Goal: Task Accomplishment & Management: Manage account settings

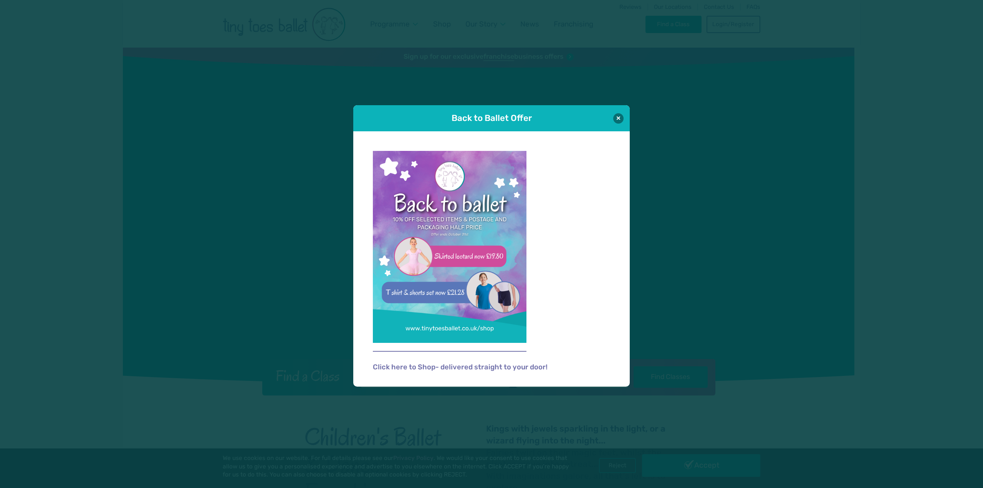
click at [413, 252] on img at bounding box center [450, 247] width 154 height 192
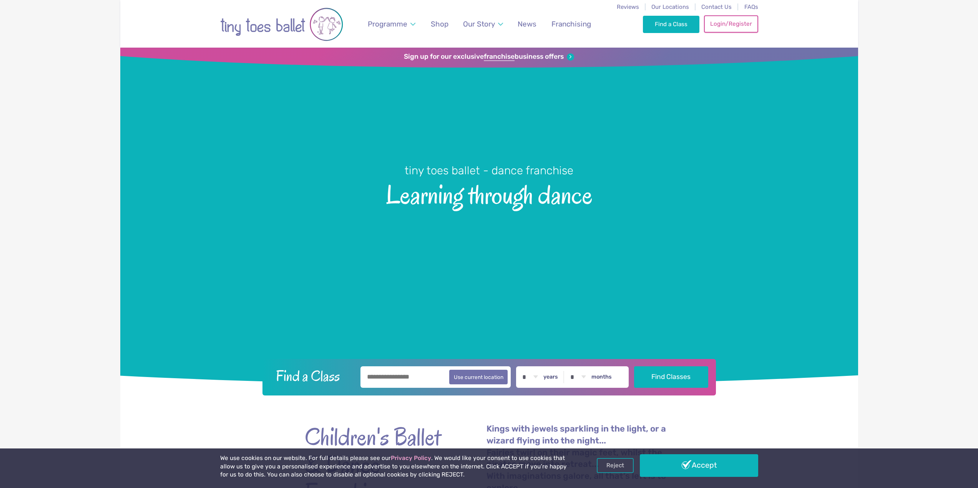
click at [718, 25] on link "Login/Register" at bounding box center [731, 23] width 54 height 17
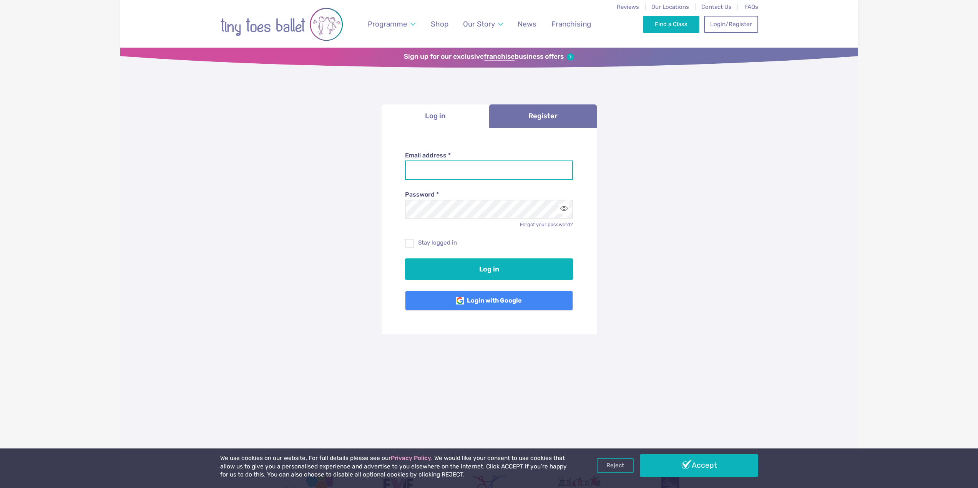
click at [500, 166] on input "Email address *" at bounding box center [489, 170] width 168 height 19
type input "**********"
click at [405, 259] on button "Log in" at bounding box center [489, 270] width 168 height 22
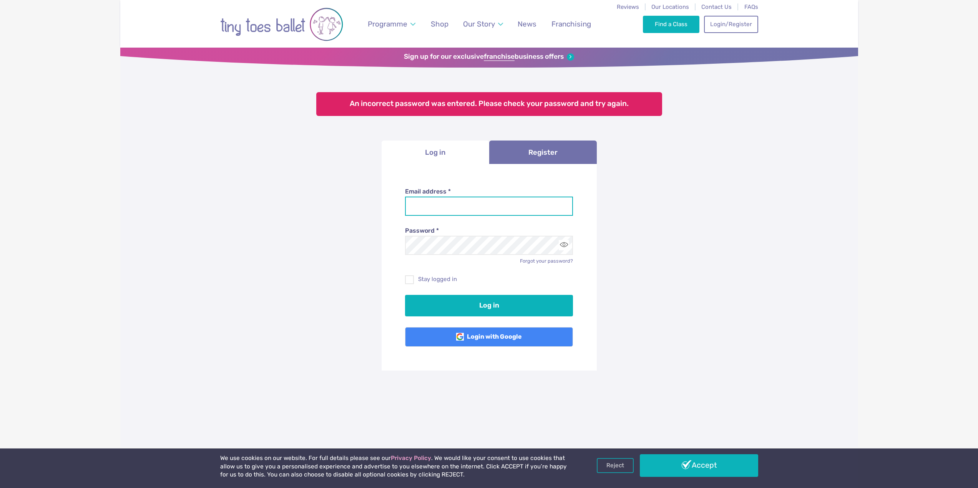
drag, startPoint x: 0, startPoint y: 0, endPoint x: 486, endPoint y: 212, distance: 530.0
click at [486, 212] on input "Email address *" at bounding box center [489, 206] width 168 height 19
type input "**********"
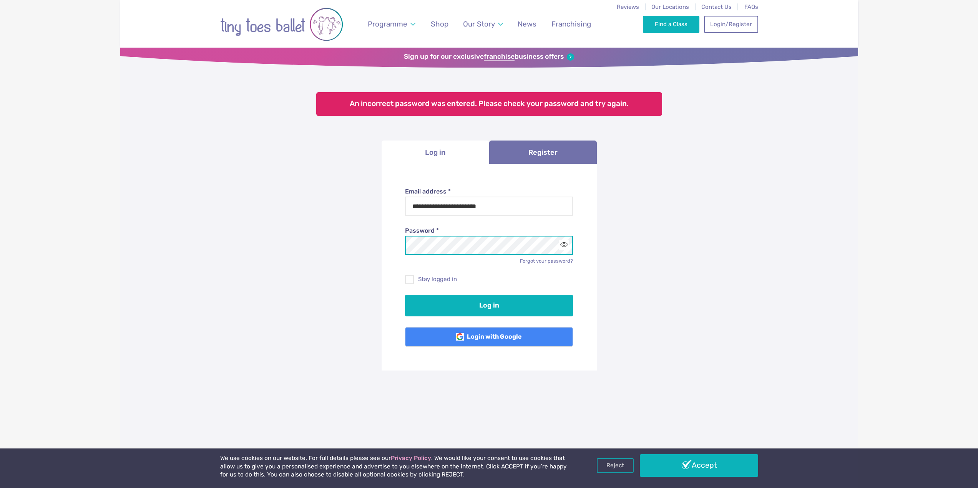
click at [405, 295] on button "Log in" at bounding box center [489, 306] width 168 height 22
click at [534, 262] on link "Forgot your password?" at bounding box center [546, 261] width 53 height 6
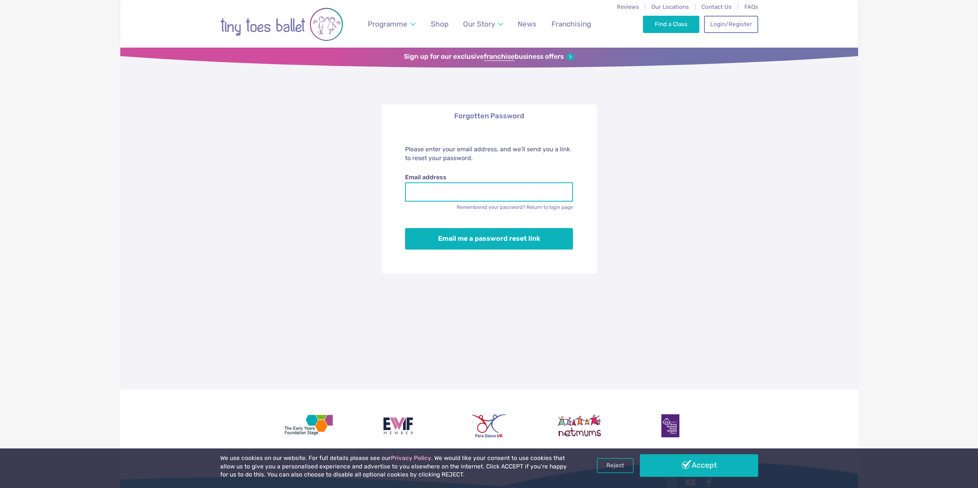
click at [439, 191] on input "Email address" at bounding box center [489, 191] width 168 height 19
type input "**********"
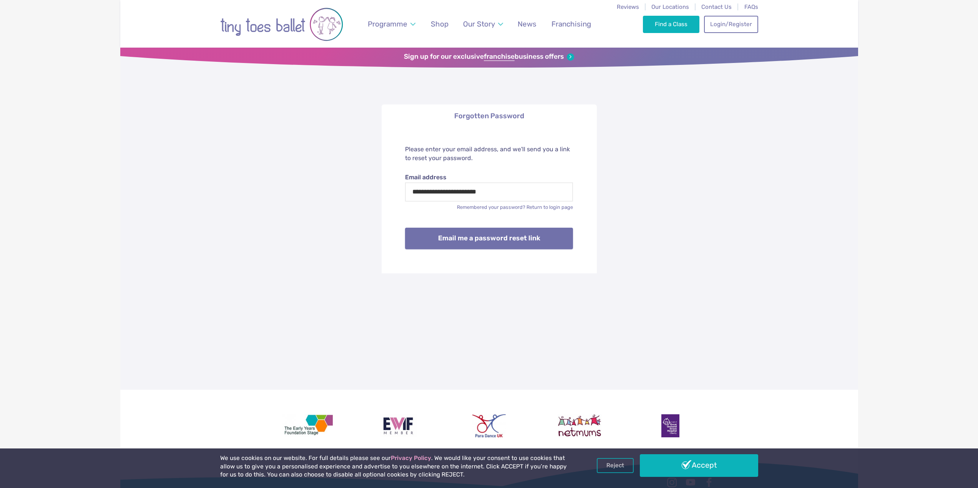
click at [465, 240] on button "Email me a password reset link" at bounding box center [489, 239] width 168 height 22
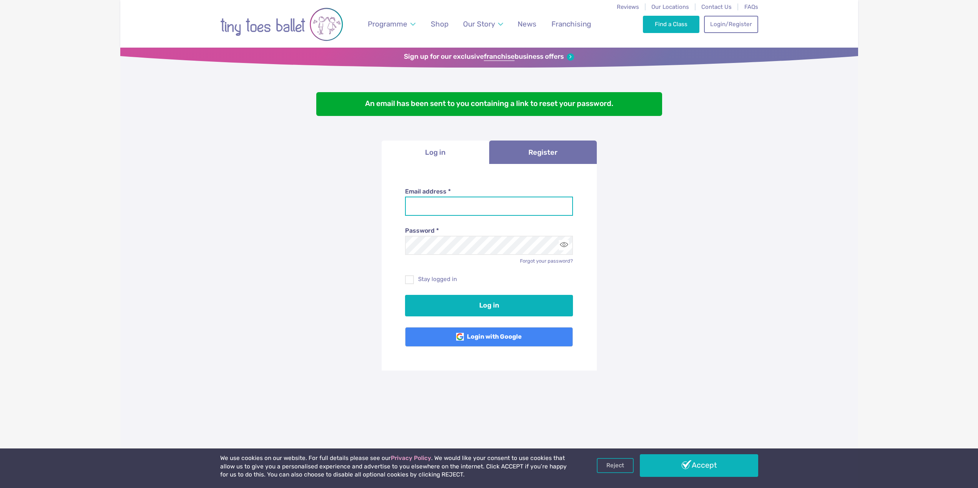
click at [446, 206] on input "Email address *" at bounding box center [489, 206] width 168 height 19
type input "**********"
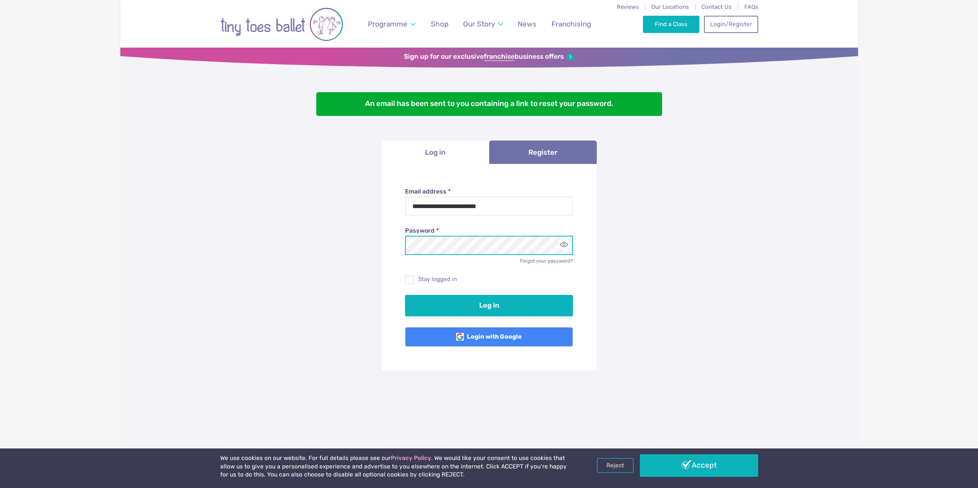
click at [405, 295] on button "Log in" at bounding box center [489, 306] width 168 height 22
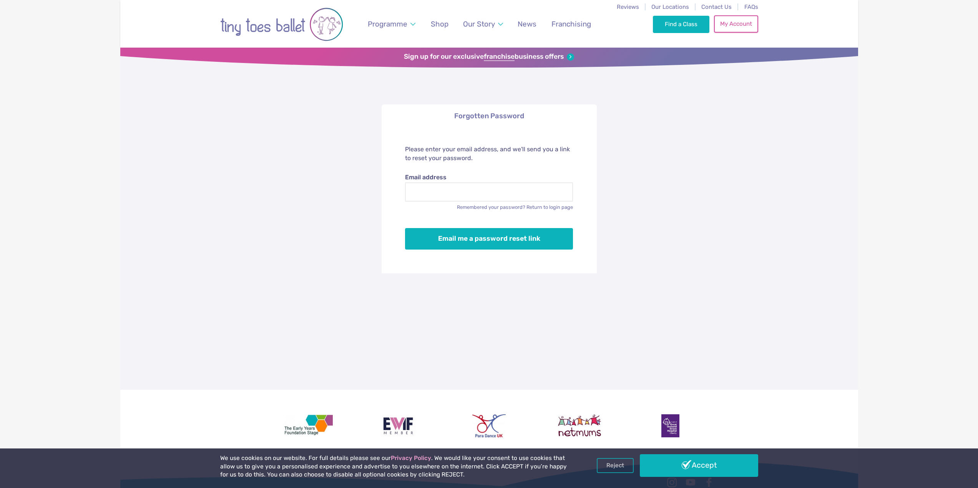
click at [753, 20] on link "My Account" at bounding box center [736, 23] width 44 height 17
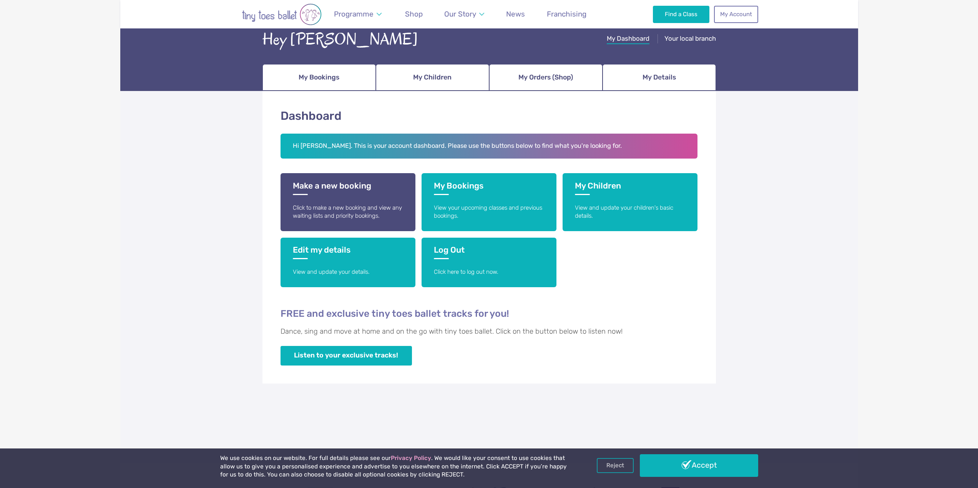
scroll to position [38, 0]
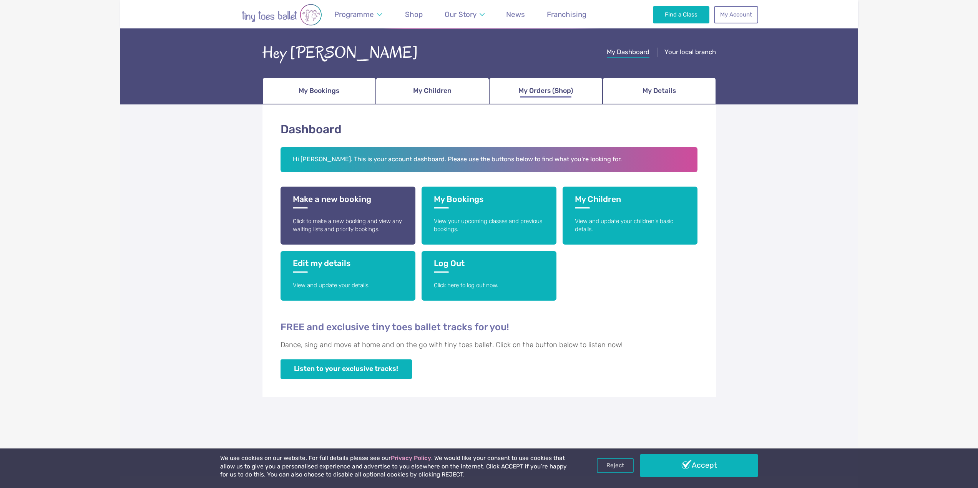
click at [534, 92] on span "My Orders (Shop)" at bounding box center [545, 90] width 55 height 13
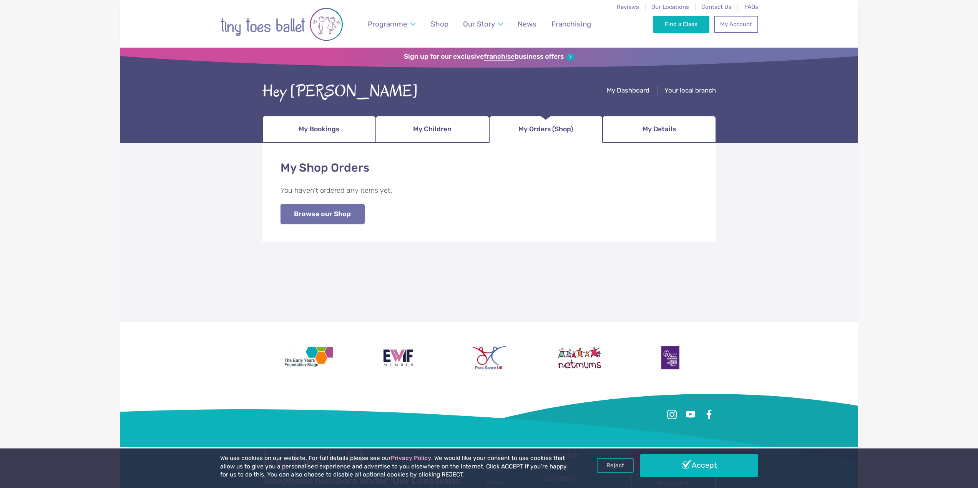
click at [342, 210] on link "Browse our Shop" at bounding box center [322, 214] width 84 height 20
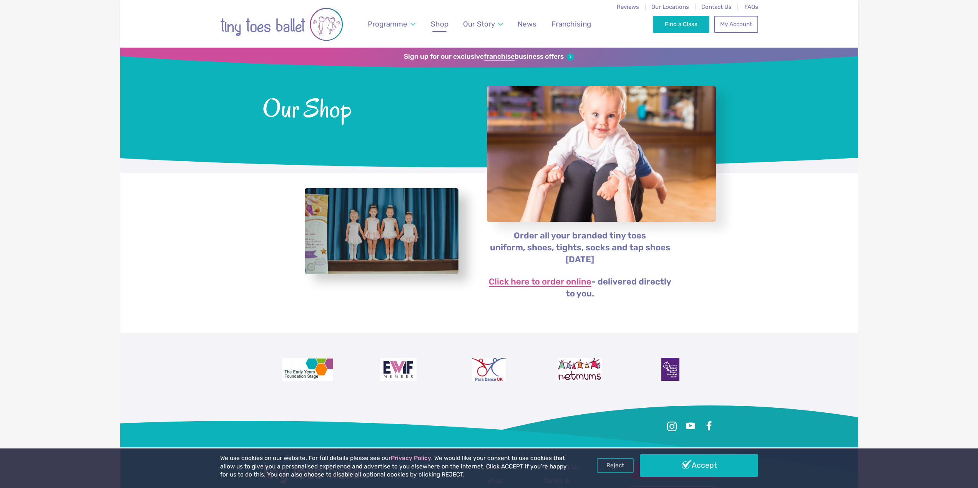
click at [547, 282] on link "Click here to order online" at bounding box center [540, 282] width 103 height 9
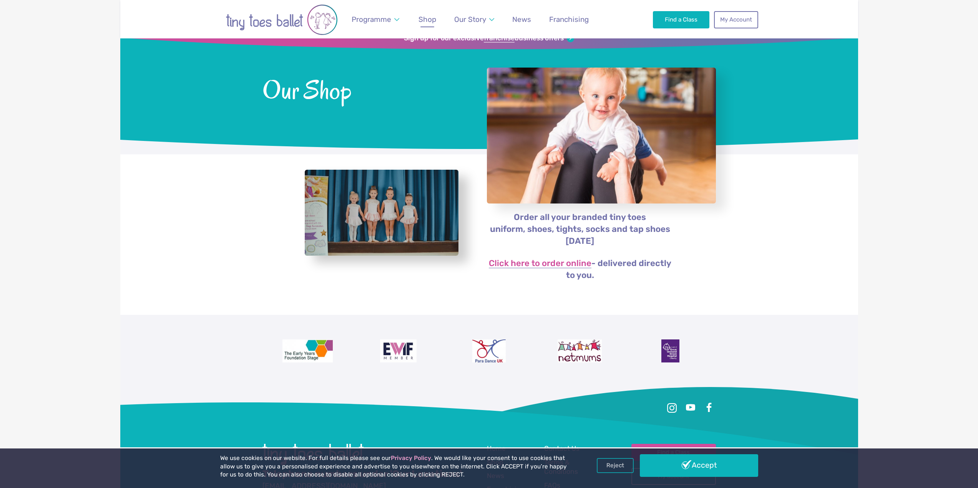
scroll to position [11, 0]
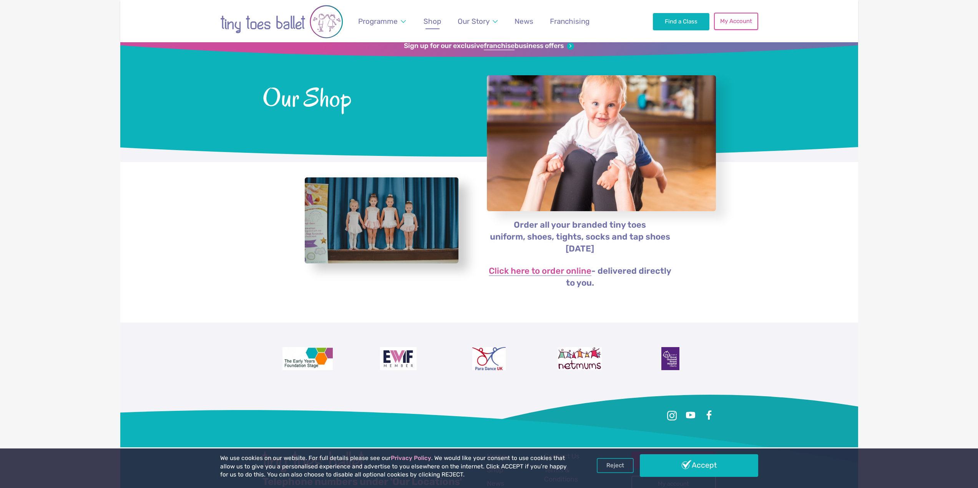
click at [725, 21] on link "My Account" at bounding box center [736, 21] width 44 height 17
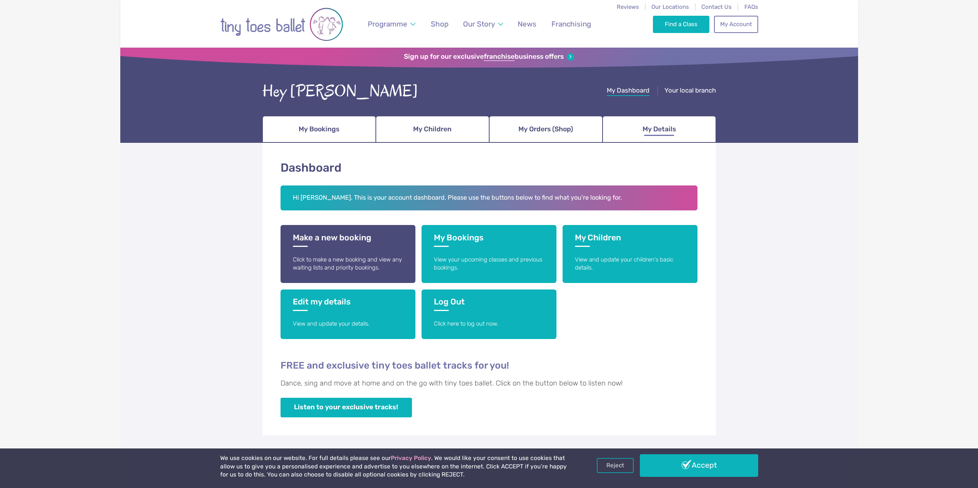
click at [677, 124] on link "My Details" at bounding box center [658, 129] width 113 height 27
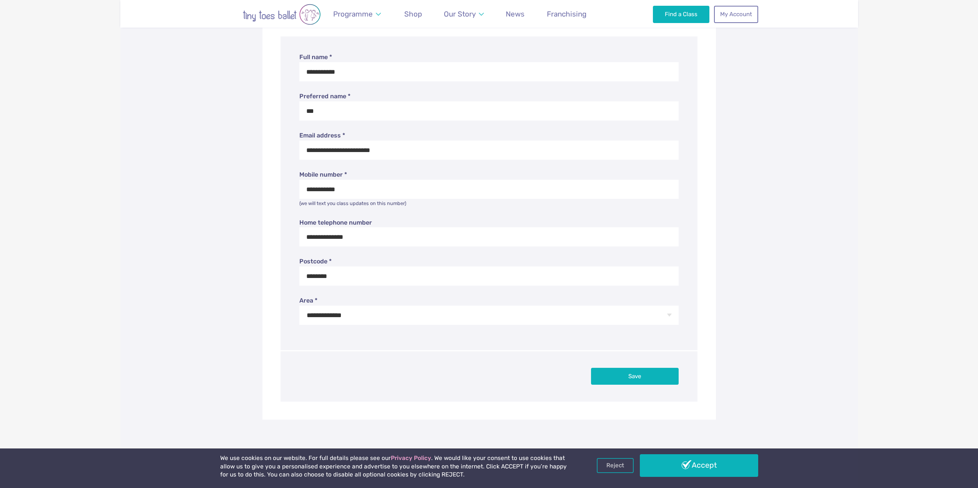
scroll to position [38, 0]
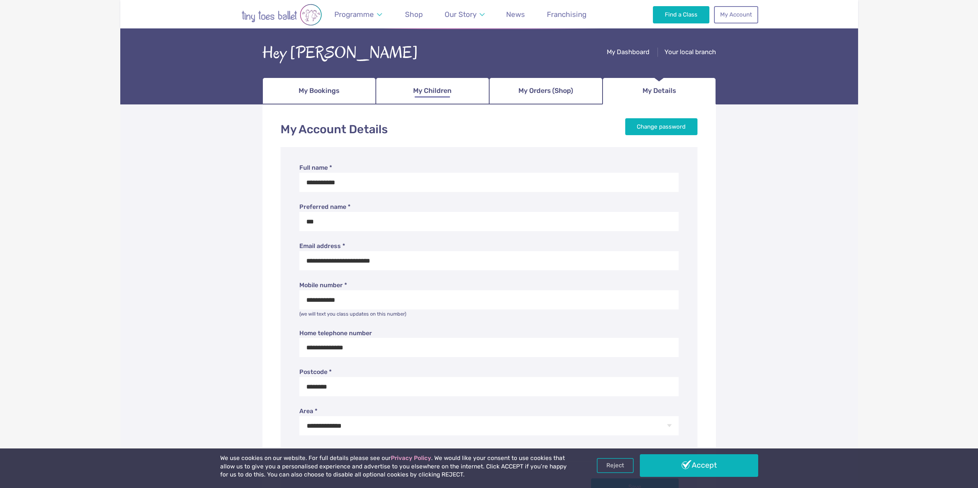
click at [412, 96] on link "My Children" at bounding box center [432, 91] width 113 height 27
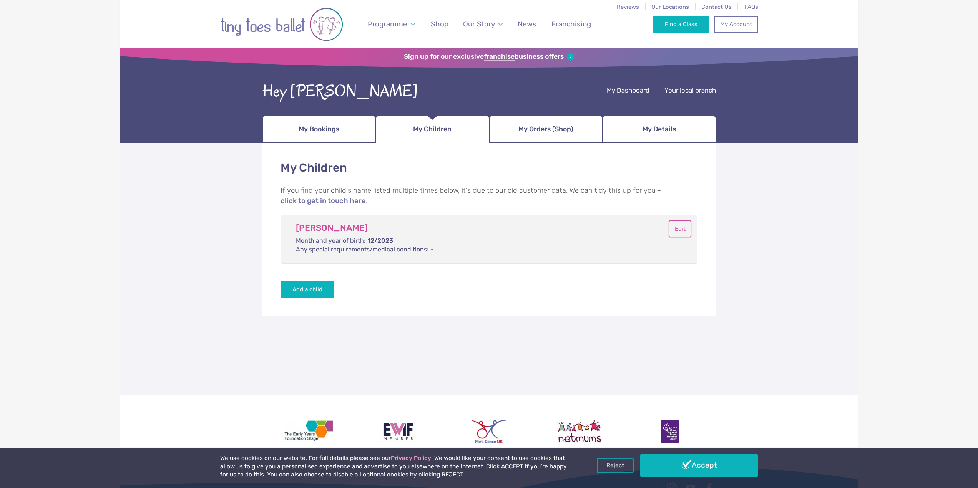
click at [681, 231] on button "Edit" at bounding box center [679, 229] width 23 height 17
type input "**********"
select select "**"
select select "****"
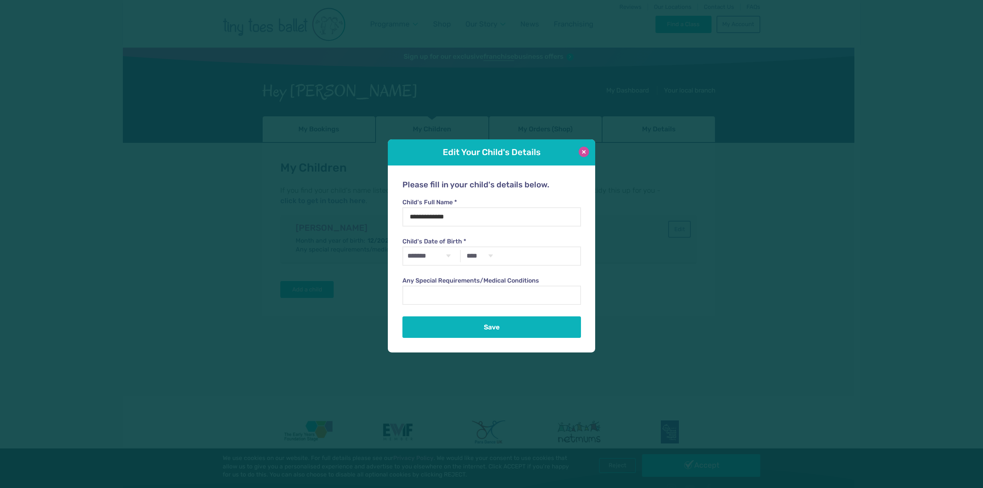
click at [584, 153] on button at bounding box center [584, 152] width 10 height 10
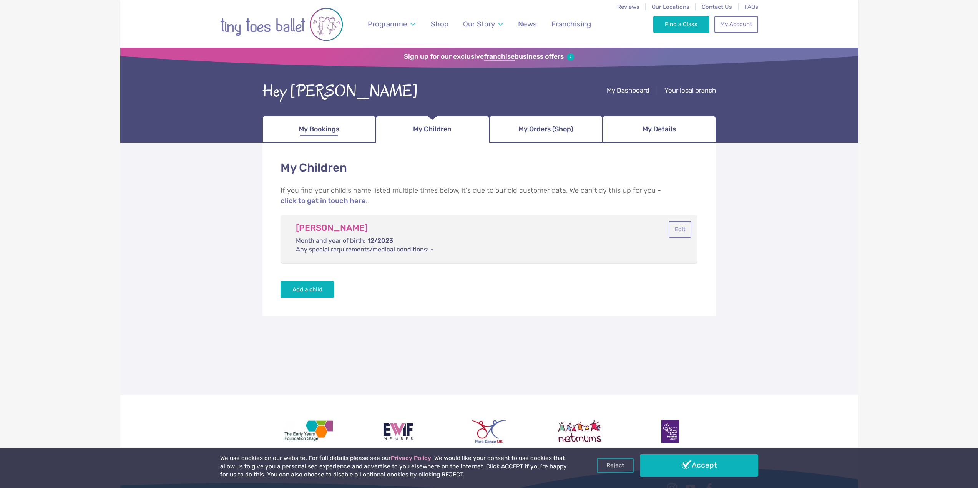
click at [334, 134] on span "My Bookings" at bounding box center [318, 129] width 41 height 13
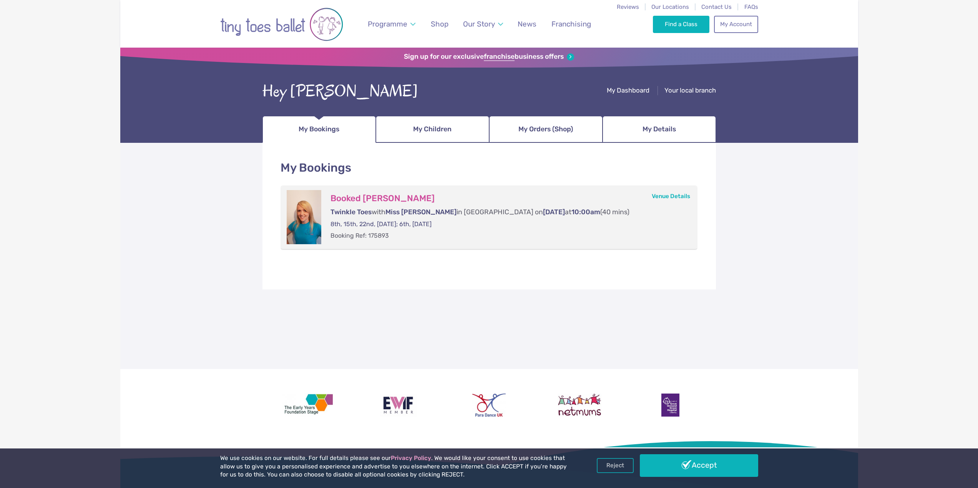
click at [328, 132] on span "My Bookings" at bounding box center [318, 129] width 41 height 13
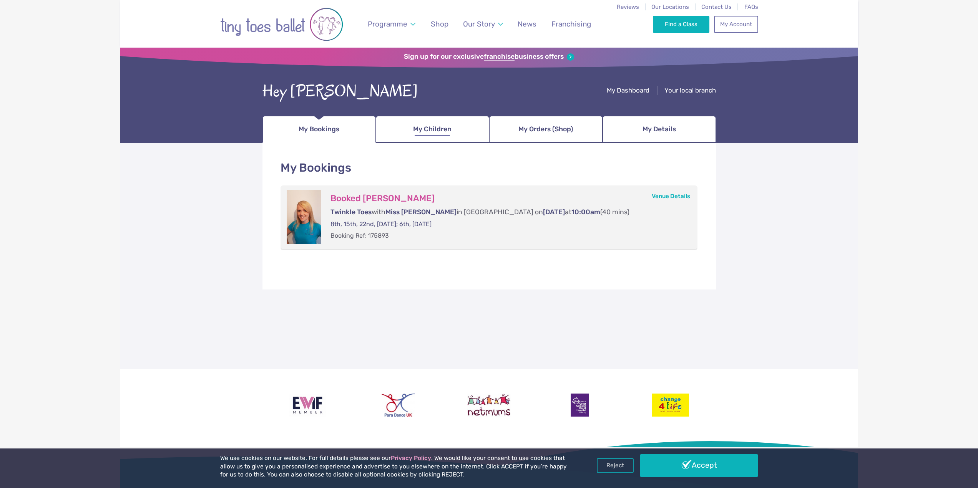
click at [444, 129] on span "My Children" at bounding box center [432, 129] width 38 height 13
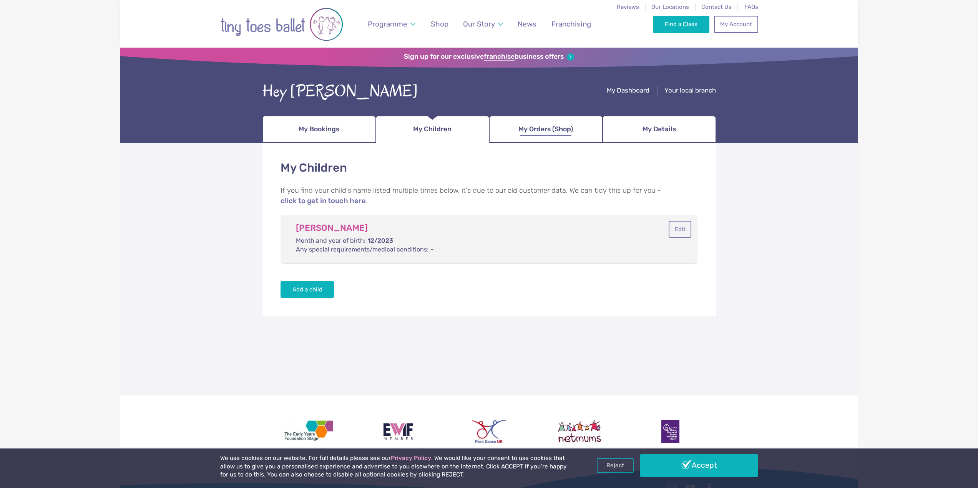
click at [556, 127] on span "My Orders (Shop)" at bounding box center [545, 129] width 55 height 13
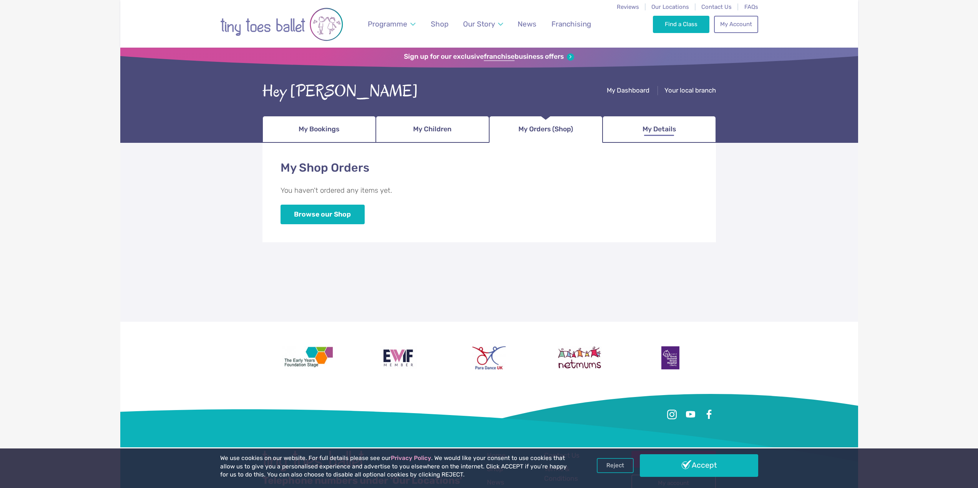
click at [650, 125] on span "My Details" at bounding box center [658, 129] width 33 height 13
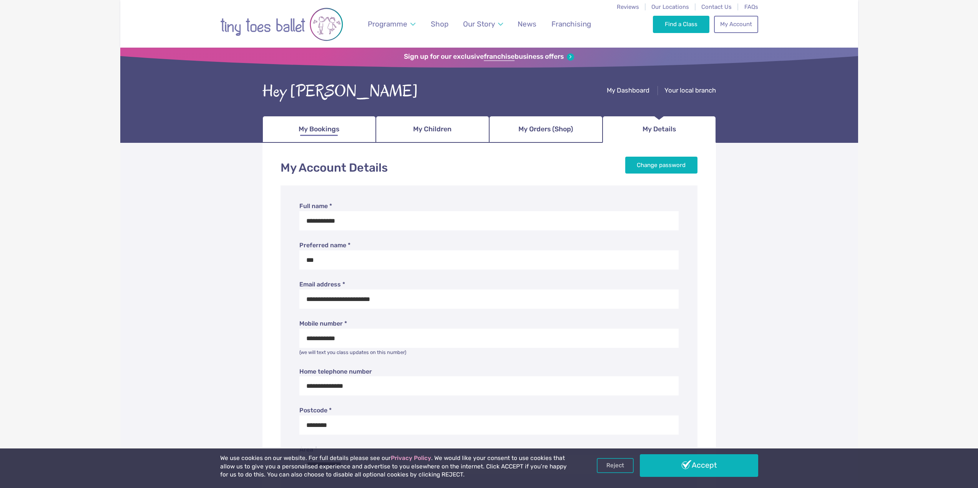
click at [295, 136] on link "My Bookings" at bounding box center [318, 129] width 113 height 27
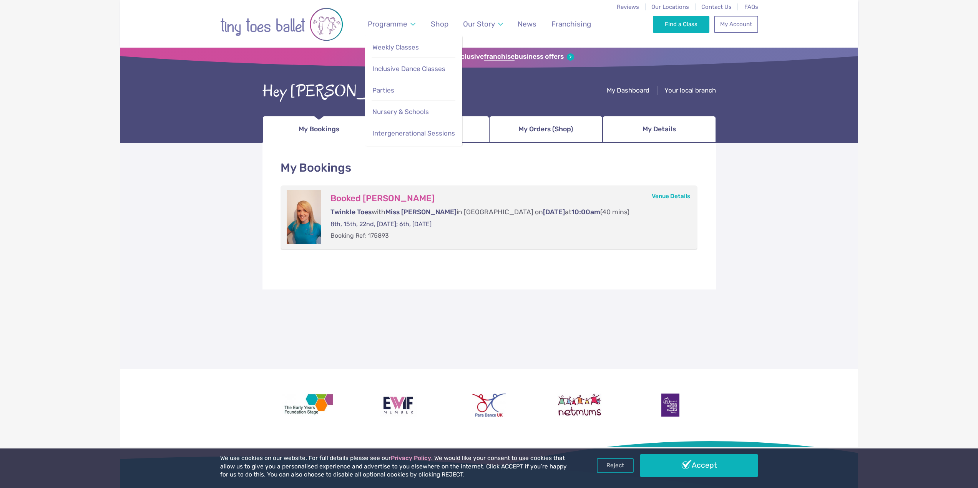
click at [399, 46] on span "Weekly Classes" at bounding box center [395, 47] width 46 height 8
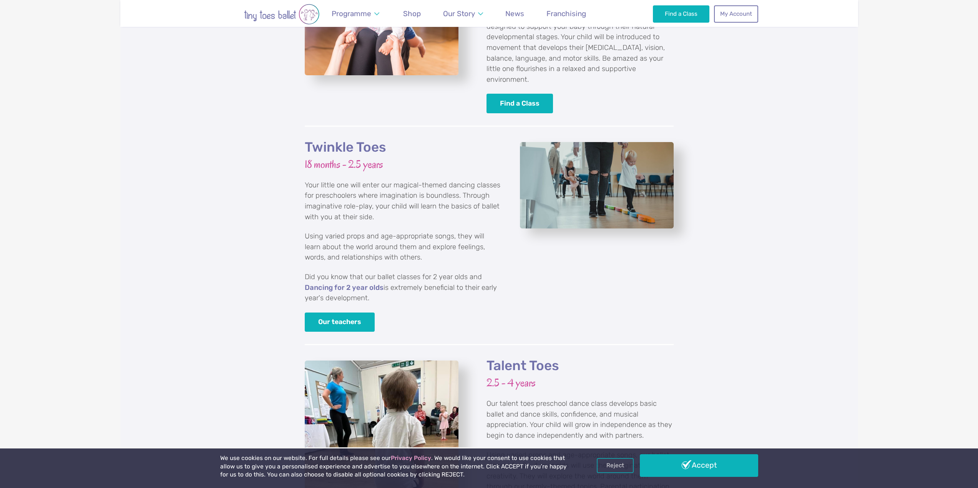
scroll to position [960, 0]
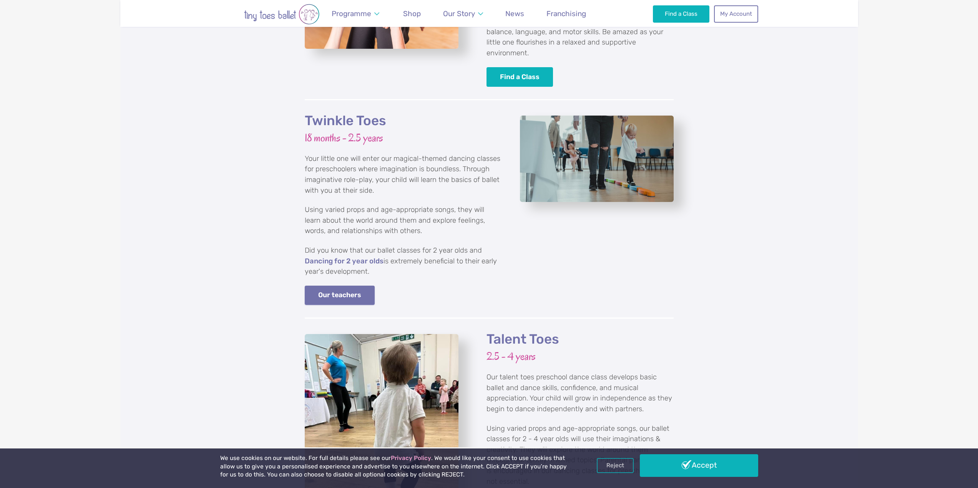
click at [351, 289] on link "Our teachers" at bounding box center [340, 296] width 70 height 20
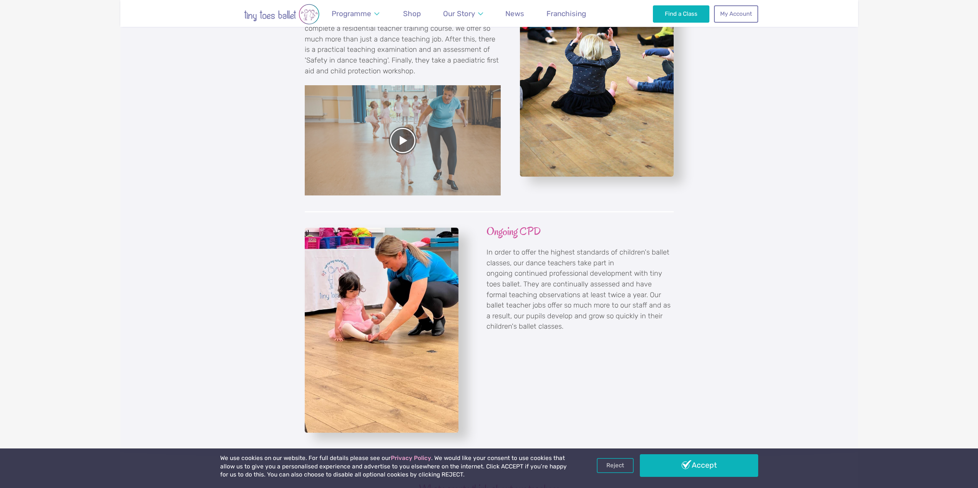
scroll to position [845, 0]
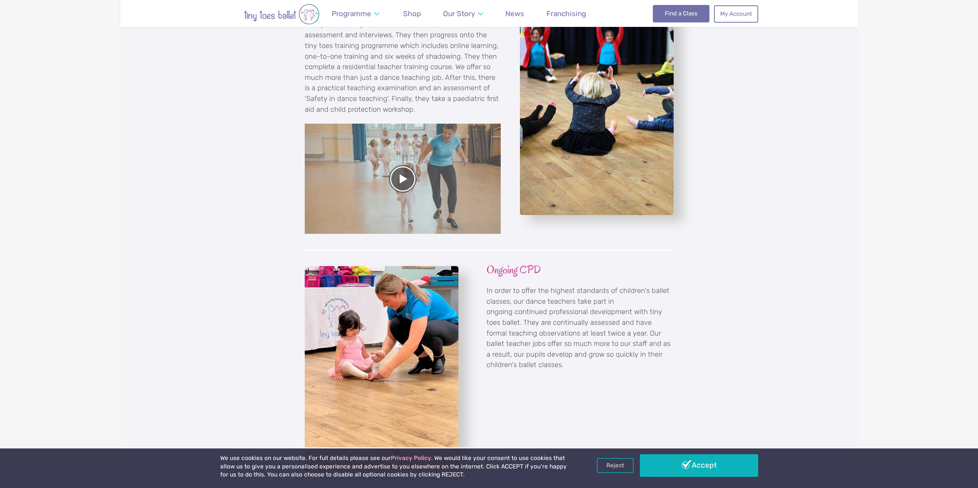
click at [679, 16] on link "Find a Class" at bounding box center [681, 13] width 56 height 17
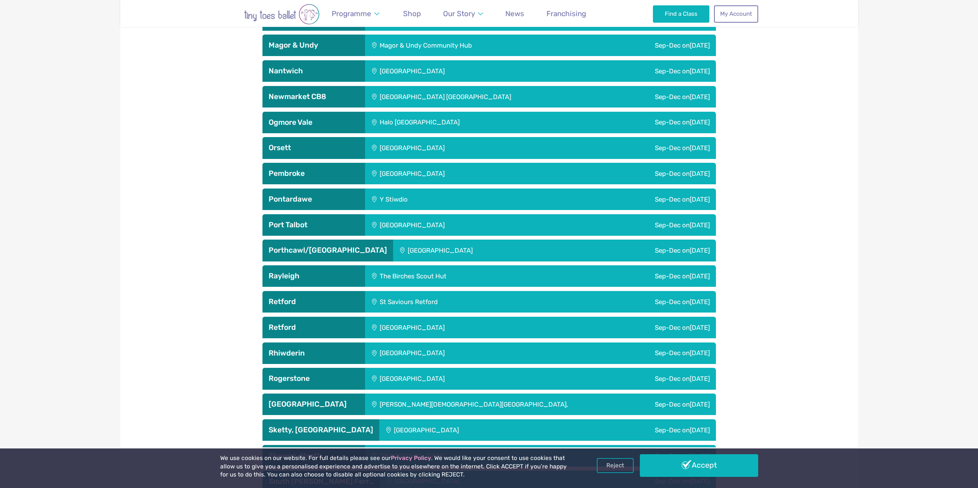
scroll to position [1844, 0]
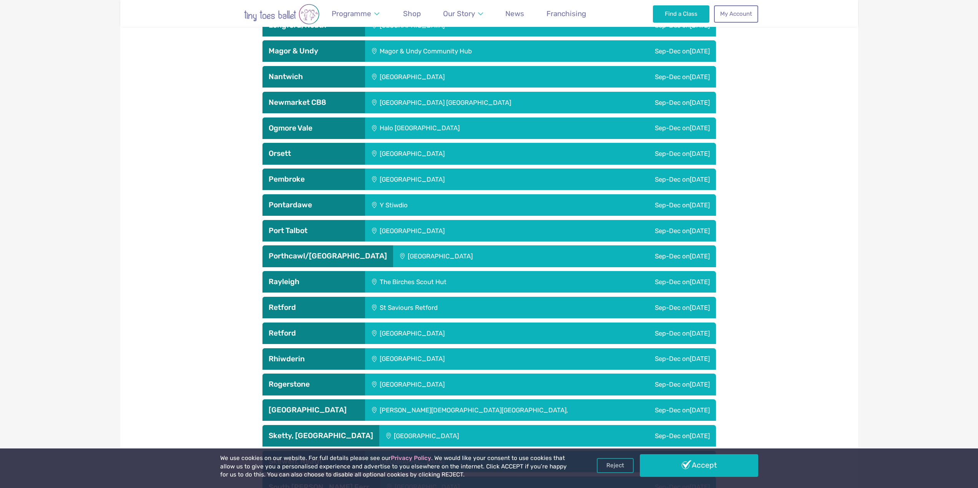
click at [668, 176] on div "Sep-Dec on Saturday" at bounding box center [639, 180] width 154 height 22
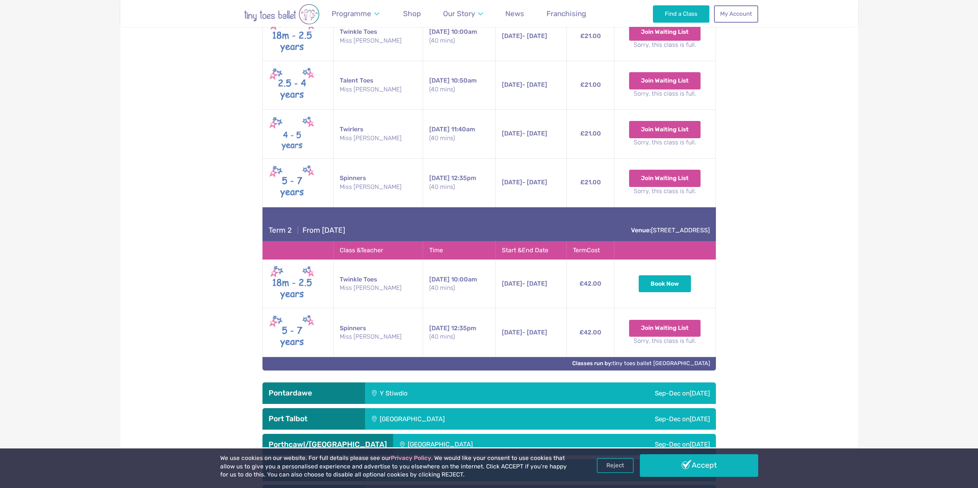
scroll to position [2036, 0]
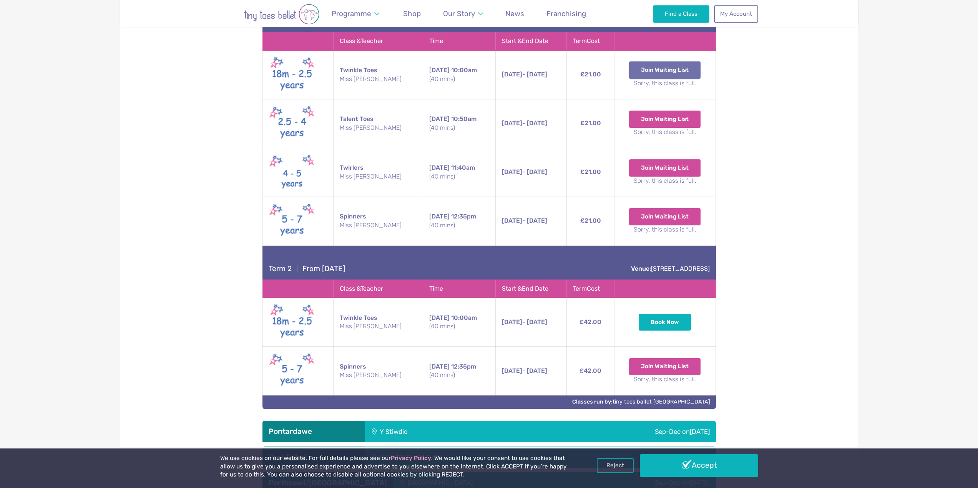
click at [661, 71] on button "Join Waiting List" at bounding box center [664, 69] width 71 height 17
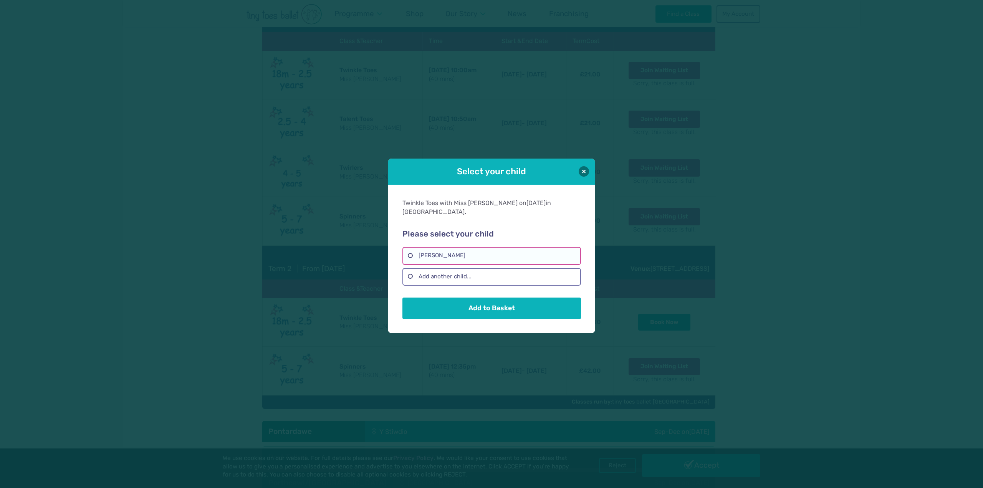
click at [458, 259] on label "[PERSON_NAME]" at bounding box center [492, 256] width 178 height 18
click at [461, 308] on button "Add to Basket" at bounding box center [492, 308] width 178 height 22
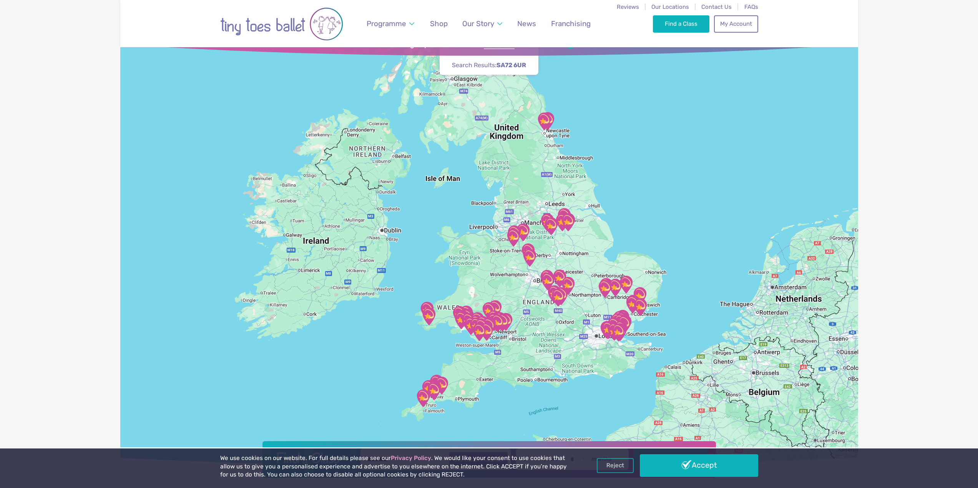
scroll to position [0, 0]
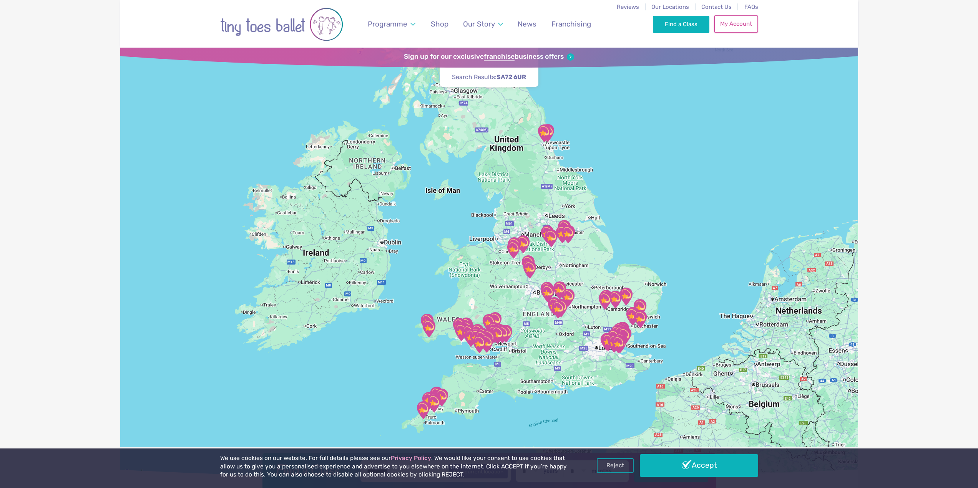
click at [736, 20] on link "My Account" at bounding box center [736, 23] width 44 height 17
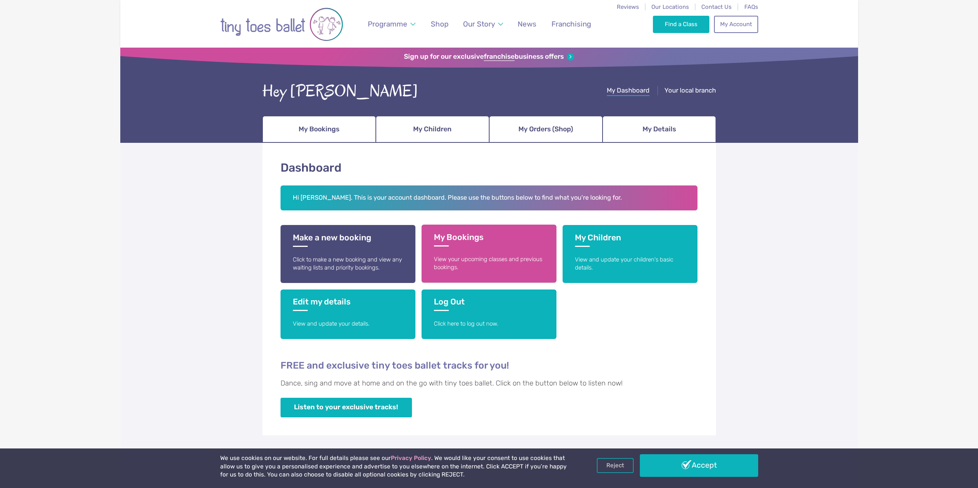
click at [492, 237] on h3 "My Bookings" at bounding box center [489, 239] width 110 height 14
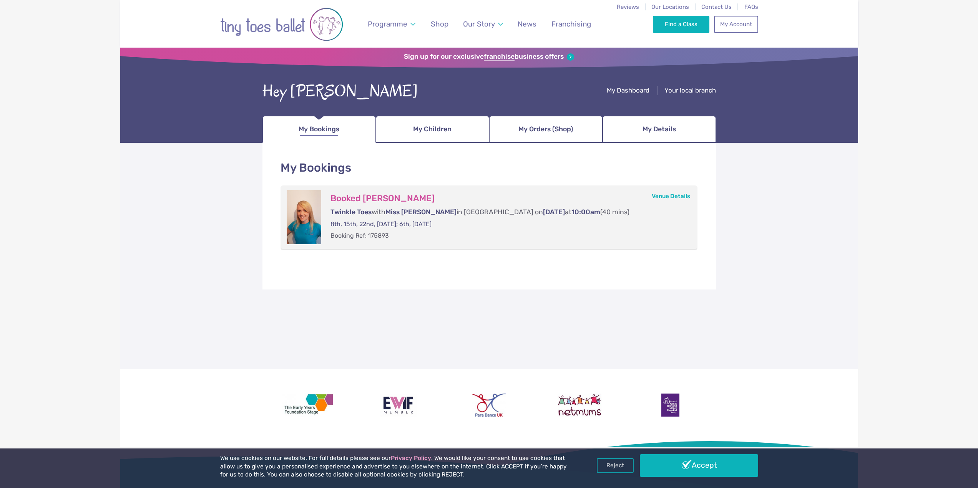
click at [301, 127] on span "My Bookings" at bounding box center [318, 129] width 41 height 13
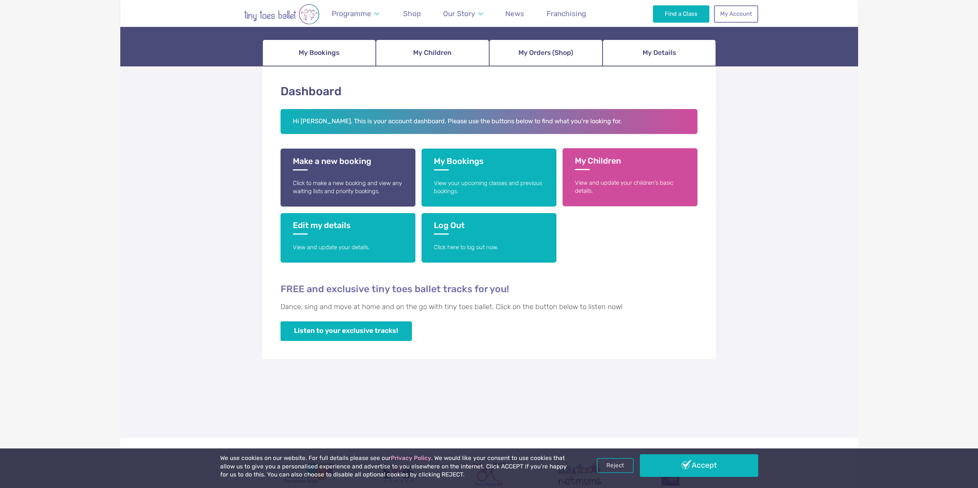
scroll to position [77, 0]
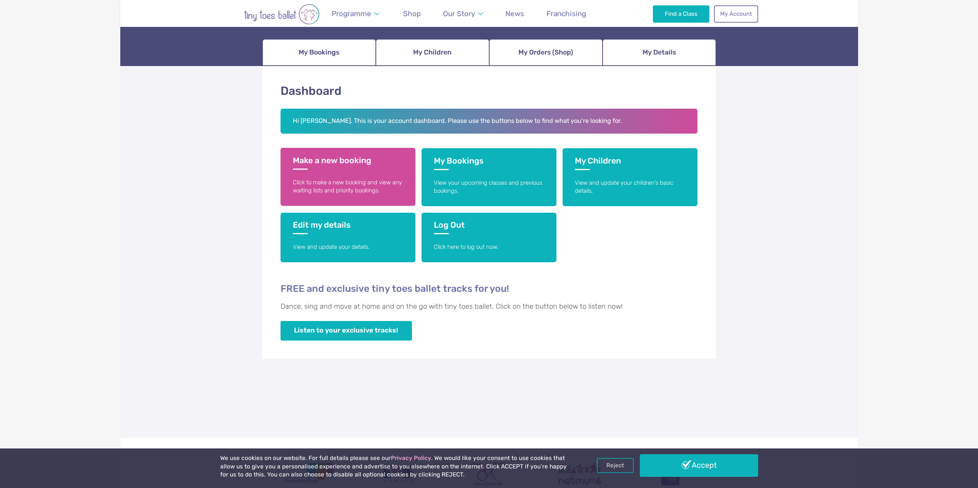
click at [390, 201] on link "Make a new booking Click to make a new booking and view any waiting lists and p…" at bounding box center [347, 177] width 135 height 58
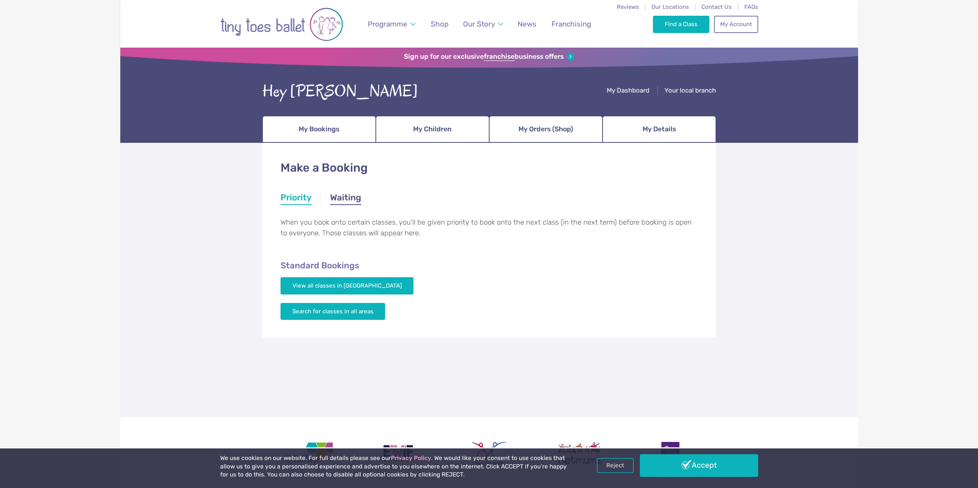
click at [336, 200] on link "Waiting" at bounding box center [345, 199] width 31 height 14
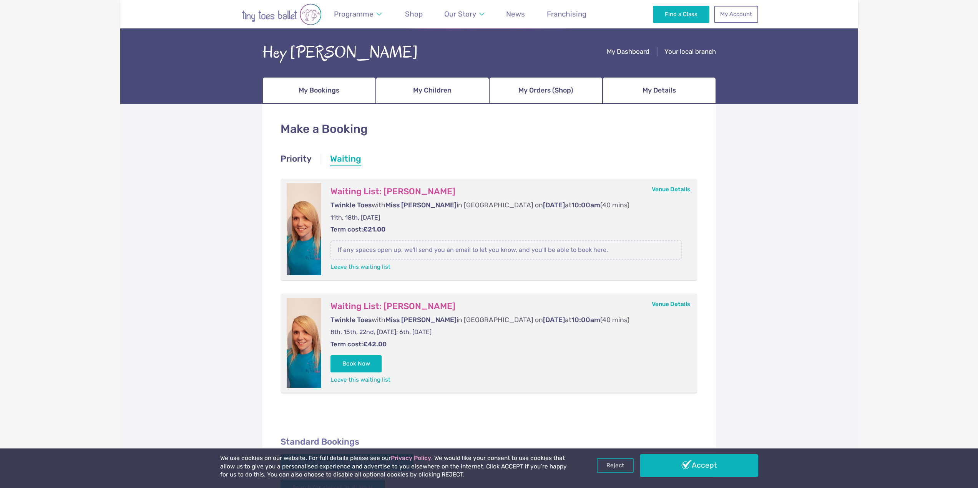
scroll to position [38, 0]
click at [295, 162] on link "Priority" at bounding box center [295, 160] width 31 height 14
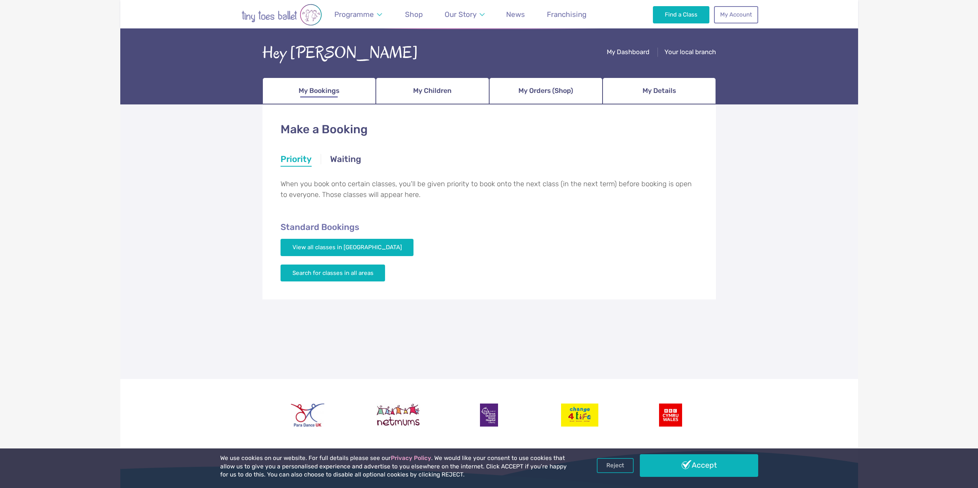
click at [341, 87] on link "My Bookings" at bounding box center [318, 91] width 113 height 27
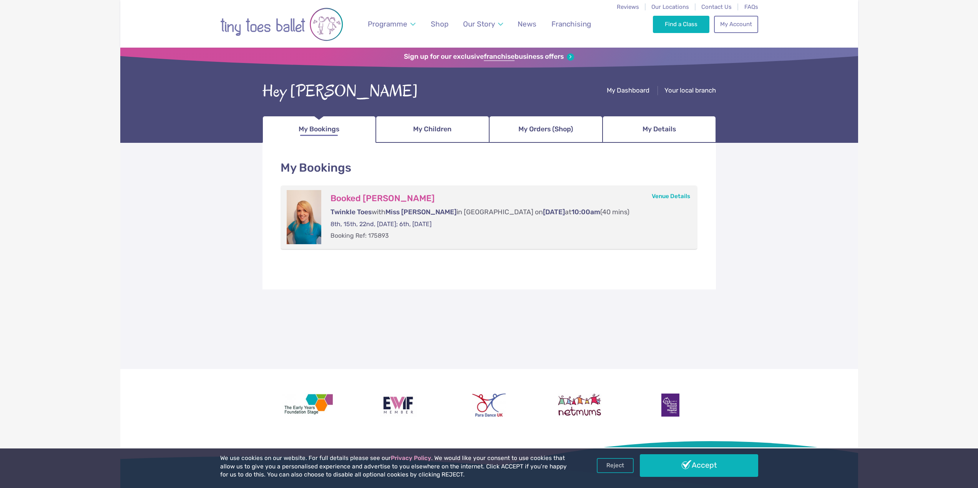
click at [352, 132] on link "My Bookings" at bounding box center [318, 129] width 113 height 27
click at [408, 133] on link "My Children" at bounding box center [432, 129] width 113 height 27
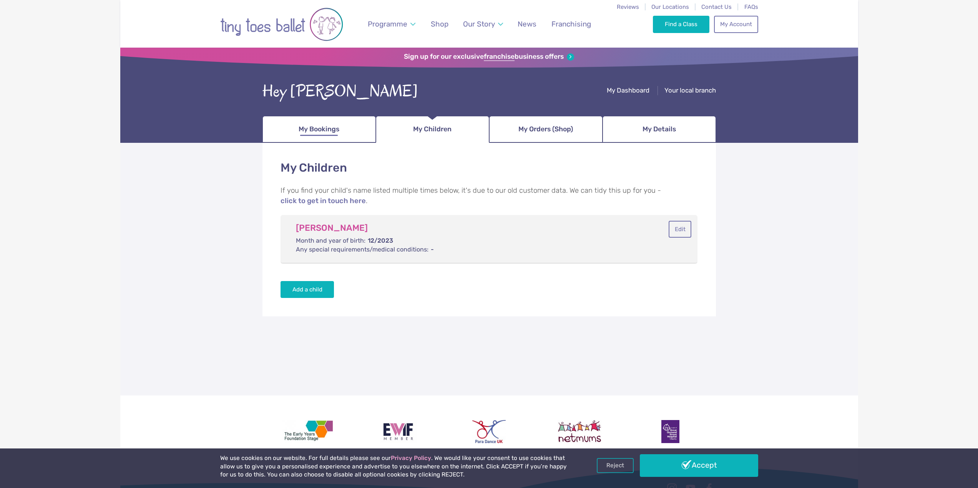
click at [350, 132] on link "My Bookings" at bounding box center [318, 129] width 113 height 27
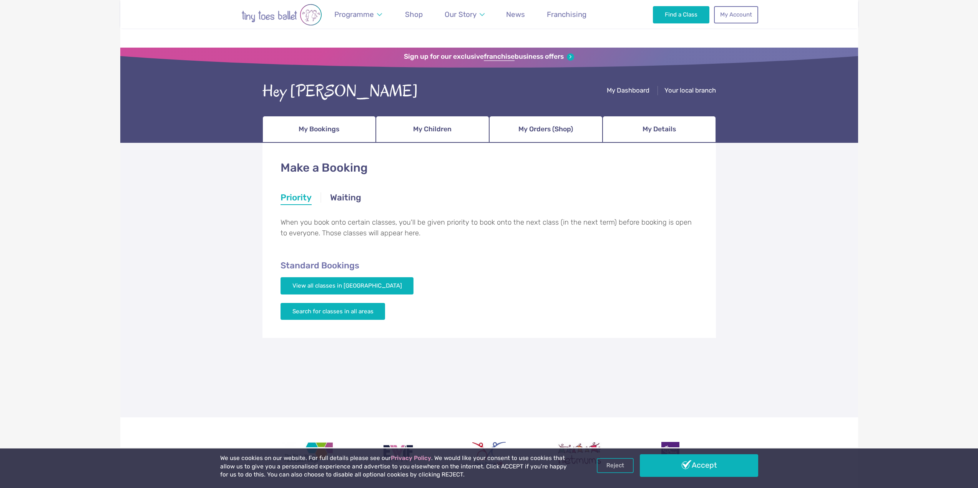
scroll to position [38, 0]
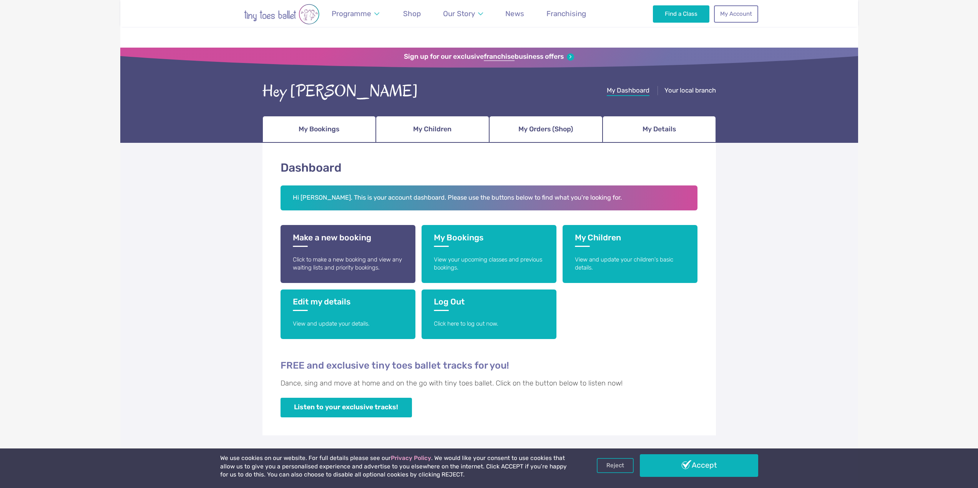
scroll to position [77, 0]
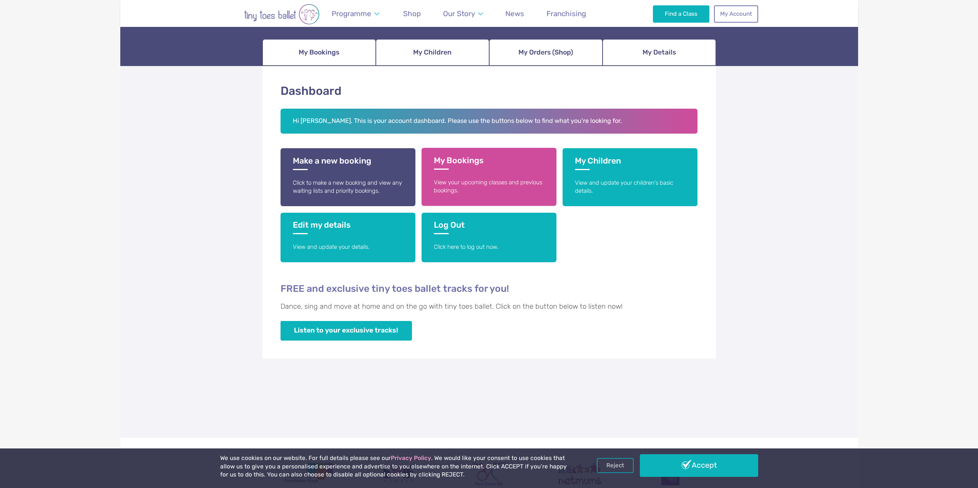
click at [466, 171] on link "My Bookings View your upcoming classes and previous bookings." at bounding box center [488, 177] width 135 height 58
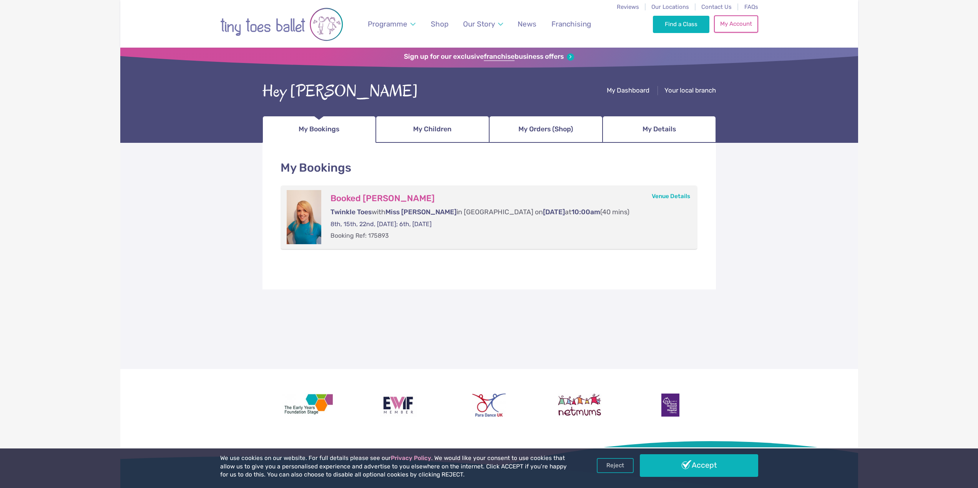
click at [734, 23] on link "My Account" at bounding box center [736, 23] width 44 height 17
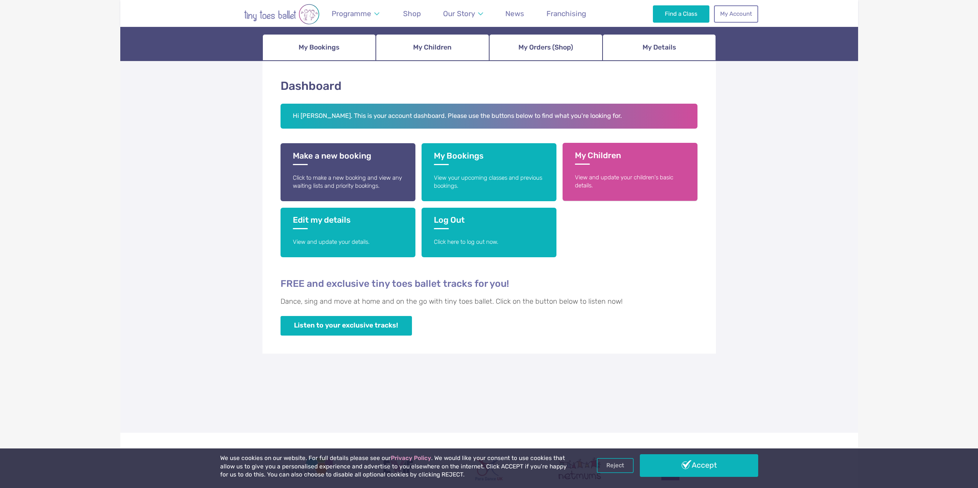
scroll to position [115, 0]
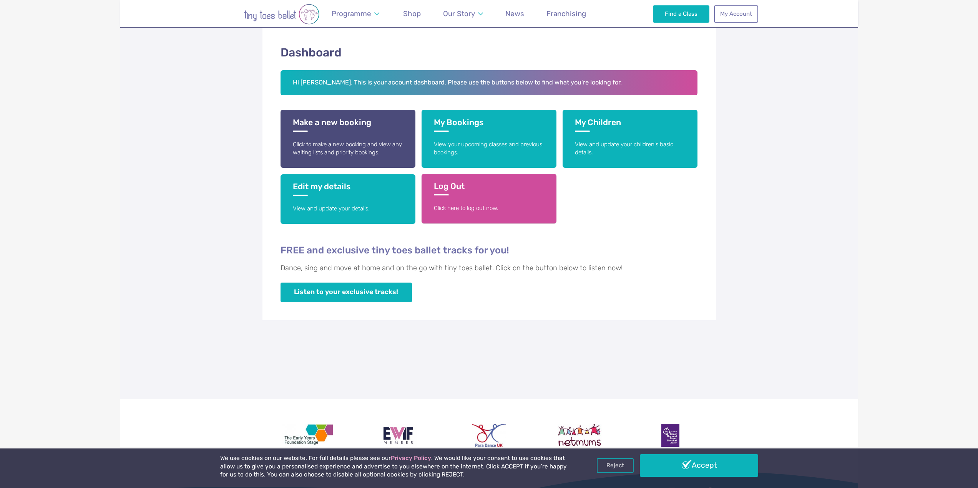
click at [484, 198] on link "Log Out Click here to log out now." at bounding box center [488, 199] width 135 height 50
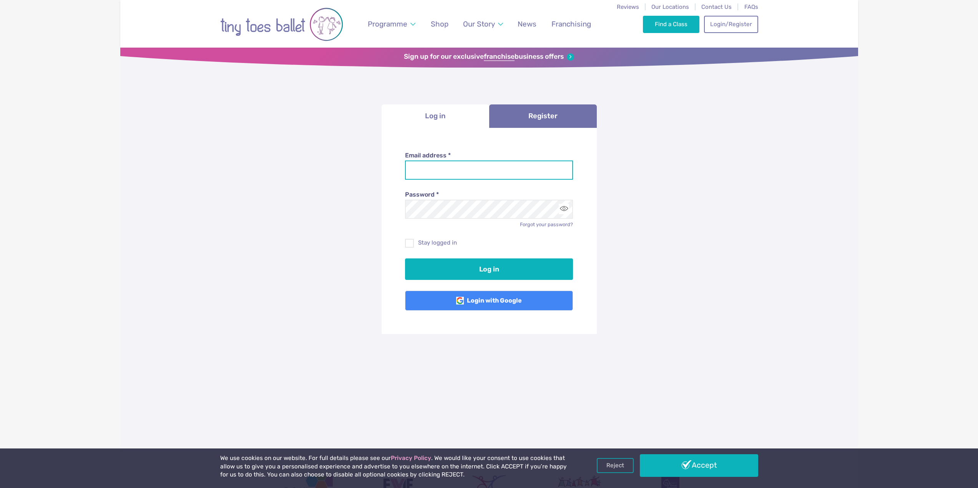
click at [480, 172] on input "Email address *" at bounding box center [489, 170] width 168 height 19
type input "**********"
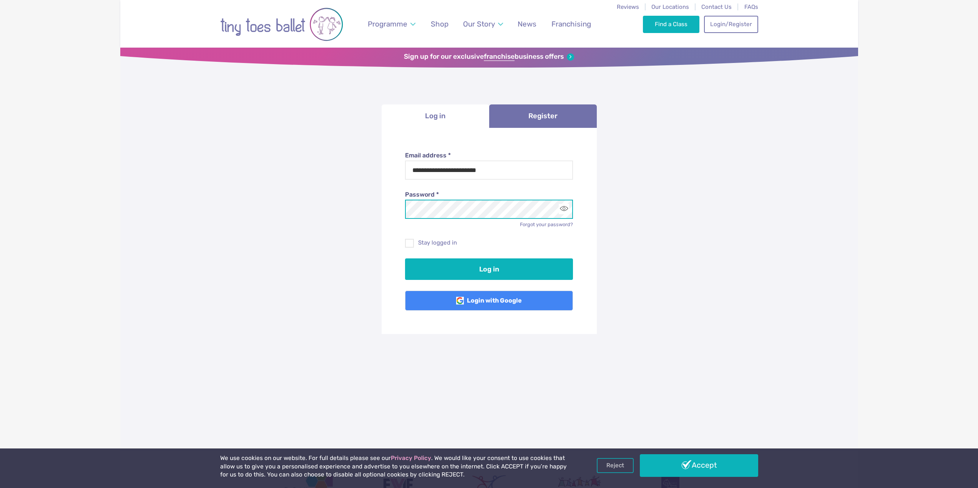
click at [405, 259] on button "Log in" at bounding box center [489, 270] width 168 height 22
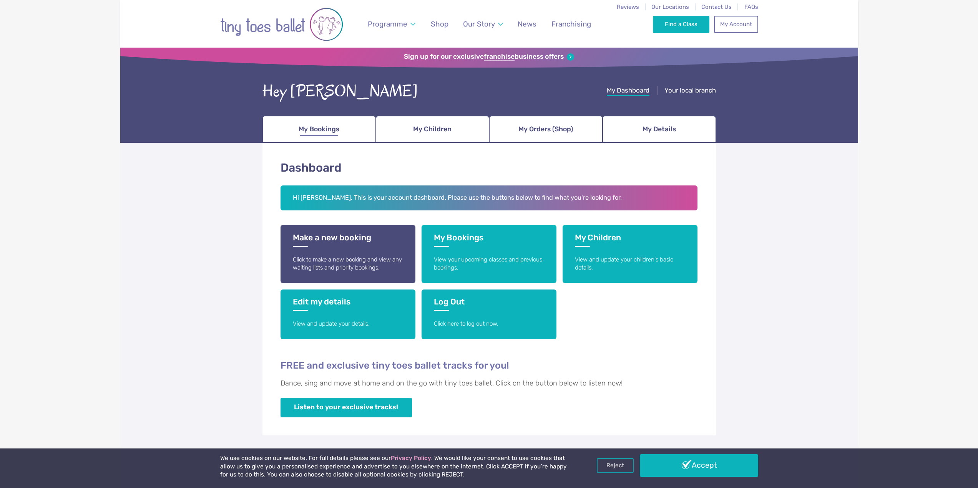
click at [291, 127] on link "My Bookings" at bounding box center [318, 129] width 113 height 27
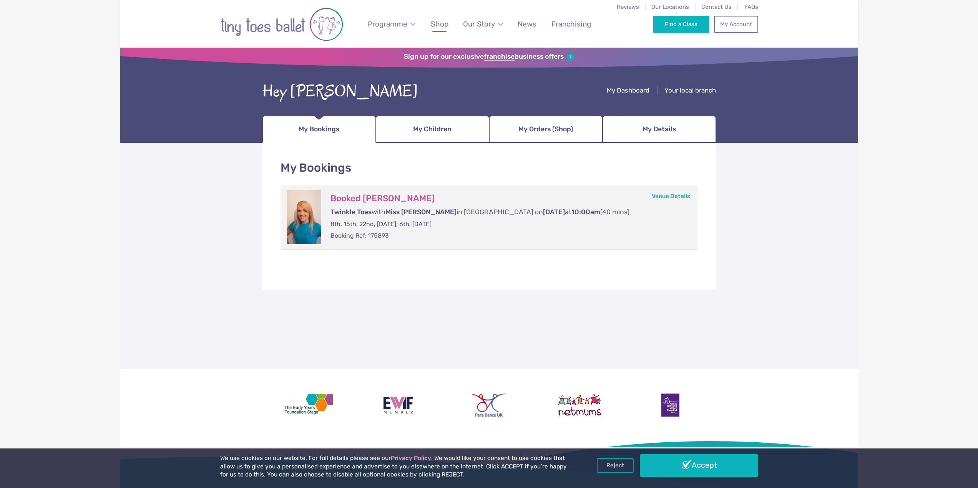
click at [446, 26] on span "Shop" at bounding box center [440, 24] width 18 height 9
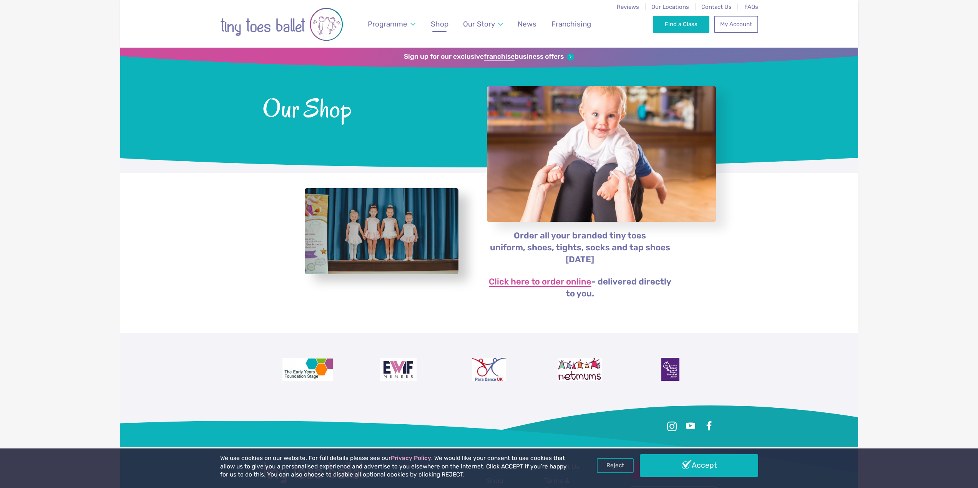
click at [555, 282] on link "Click here to order online" at bounding box center [540, 282] width 103 height 9
